Goal: Task Accomplishment & Management: Manage account settings

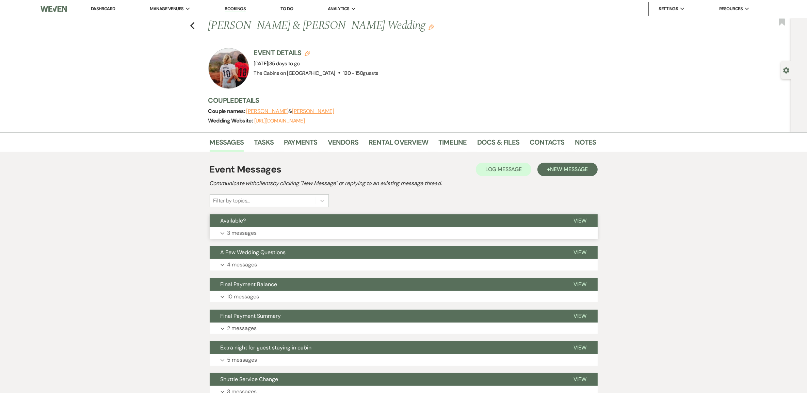
click at [256, 238] on p "3 messages" at bounding box center [242, 233] width 30 height 9
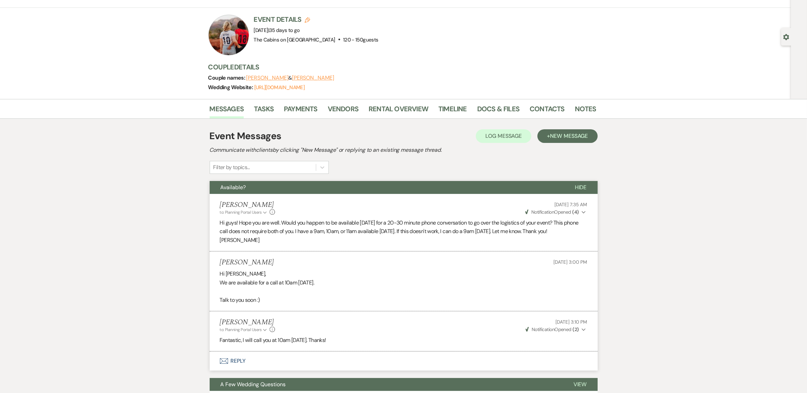
scroll to position [85, 0]
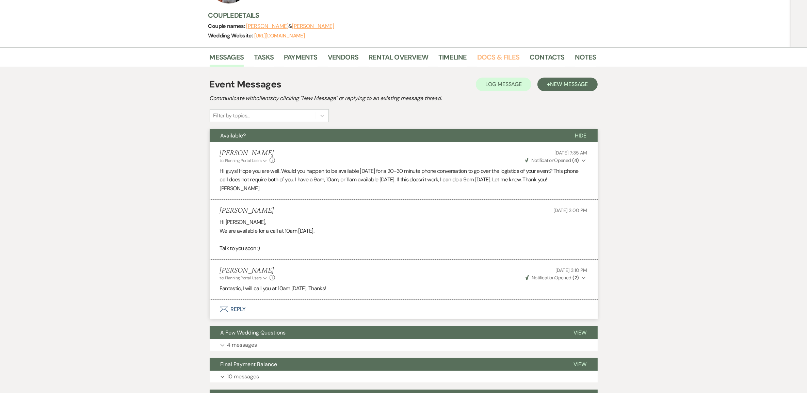
click at [497, 65] on link "Docs & Files" at bounding box center [498, 59] width 42 height 15
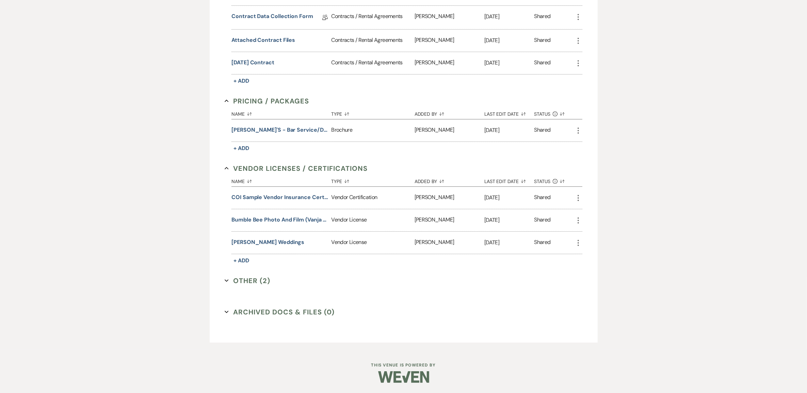
scroll to position [383, 0]
click at [261, 286] on button "Other (2) Expand" at bounding box center [248, 281] width 46 height 10
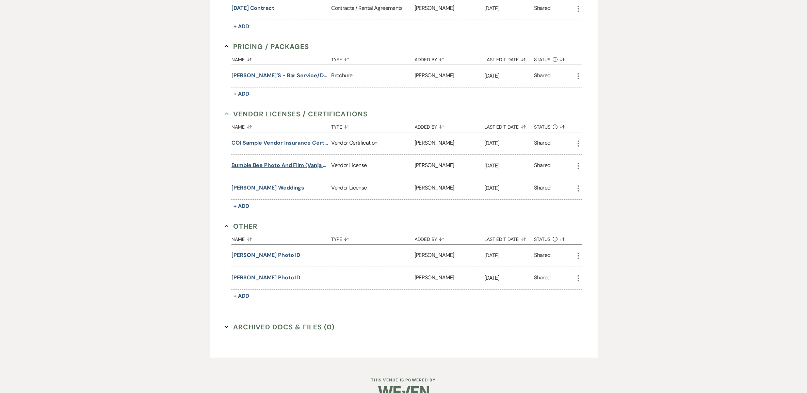
click at [282, 170] on button "Bumble Bee Photo and Film (Vanja & Gabriel Montano)" at bounding box center [280, 165] width 97 height 8
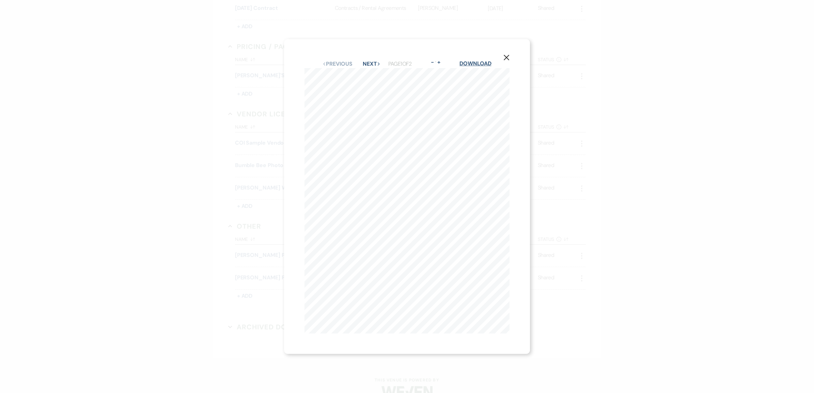
click at [484, 60] on link "Download" at bounding box center [475, 63] width 32 height 7
click at [506, 54] on icon "X" at bounding box center [506, 57] width 6 height 6
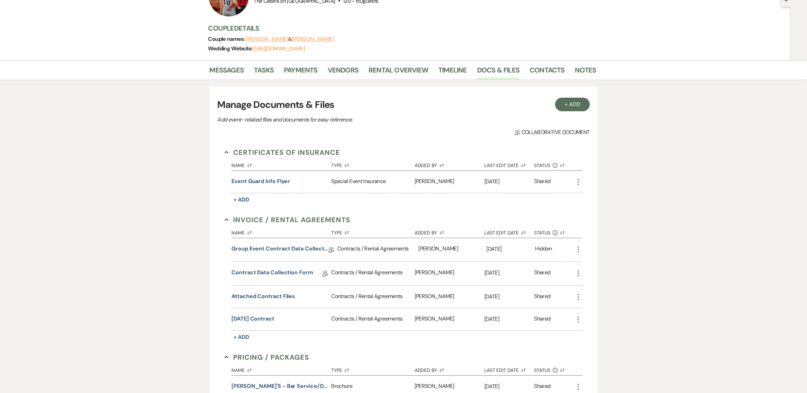
scroll to position [0, 0]
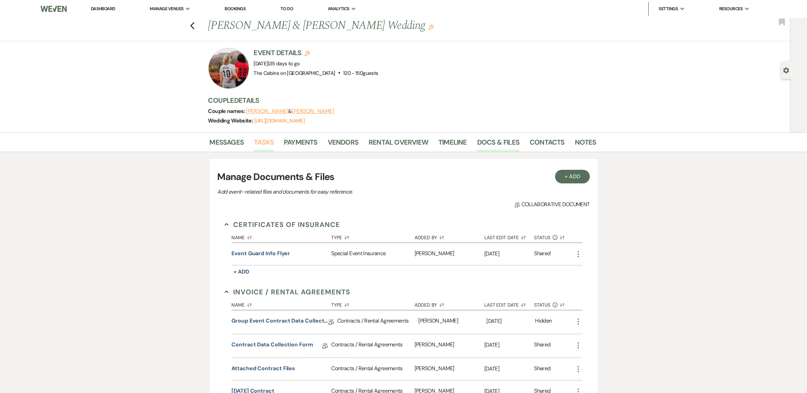
click at [267, 149] on link "Tasks" at bounding box center [264, 144] width 20 height 15
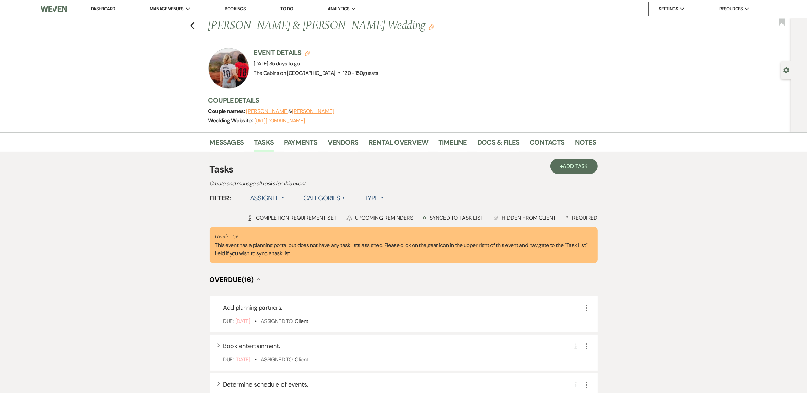
click at [384, 204] on label "Type ▲" at bounding box center [373, 198] width 19 height 12
click at [410, 220] on li "Required tasks" at bounding box center [398, 212] width 68 height 16
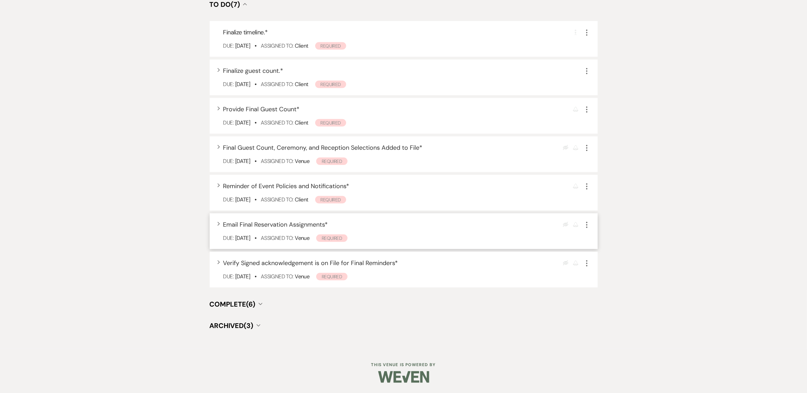
scroll to position [681, 0]
click at [310, 182] on span "Reminder of Event Policies and Notifications *" at bounding box center [286, 186] width 126 height 8
click at [313, 182] on span "Reminder of Event Policies and Notifications *" at bounding box center [286, 186] width 126 height 8
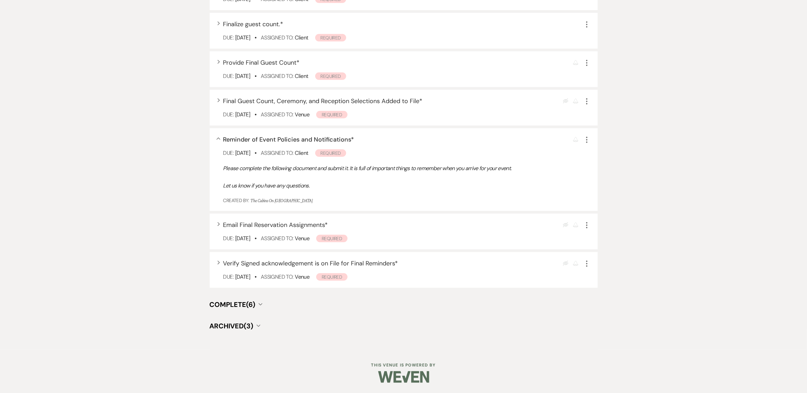
click at [245, 300] on span "Complete (6)" at bounding box center [233, 304] width 46 height 9
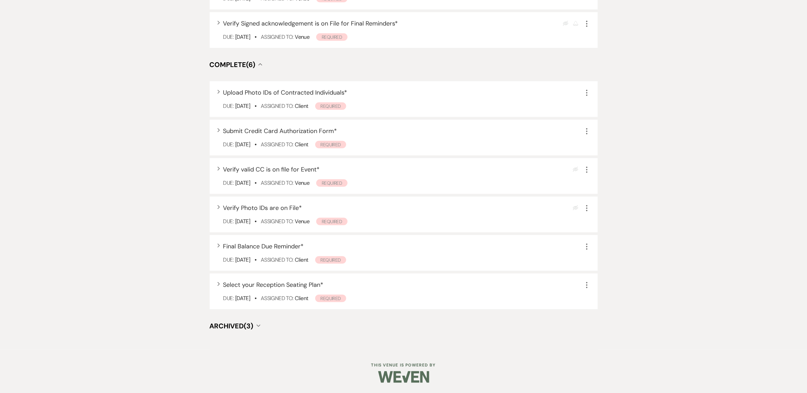
scroll to position [1004, 0]
click at [277, 281] on span "Select your Reception Seating Plan *" at bounding box center [273, 285] width 100 height 8
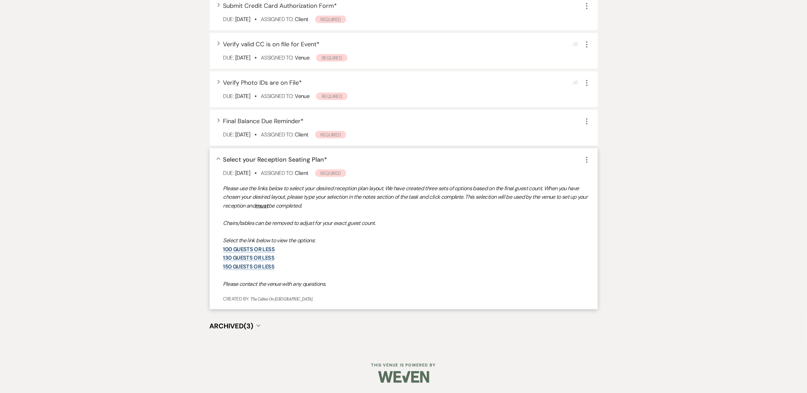
scroll to position [1149, 0]
click at [245, 256] on link "130 guests or less" at bounding box center [248, 257] width 51 height 7
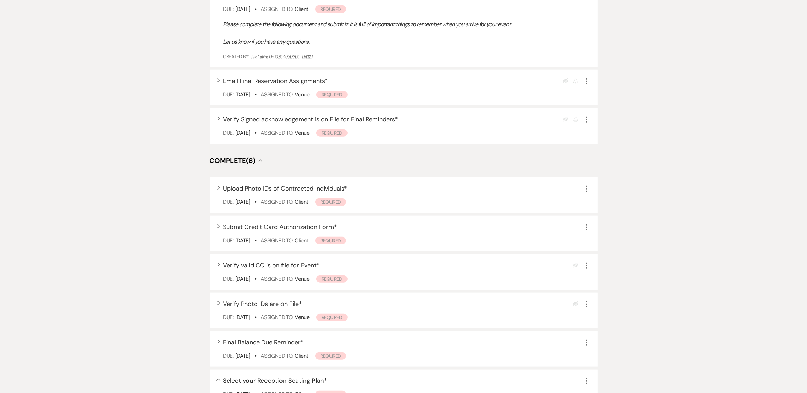
scroll to position [723, 0]
